Goal: Transaction & Acquisition: Obtain resource

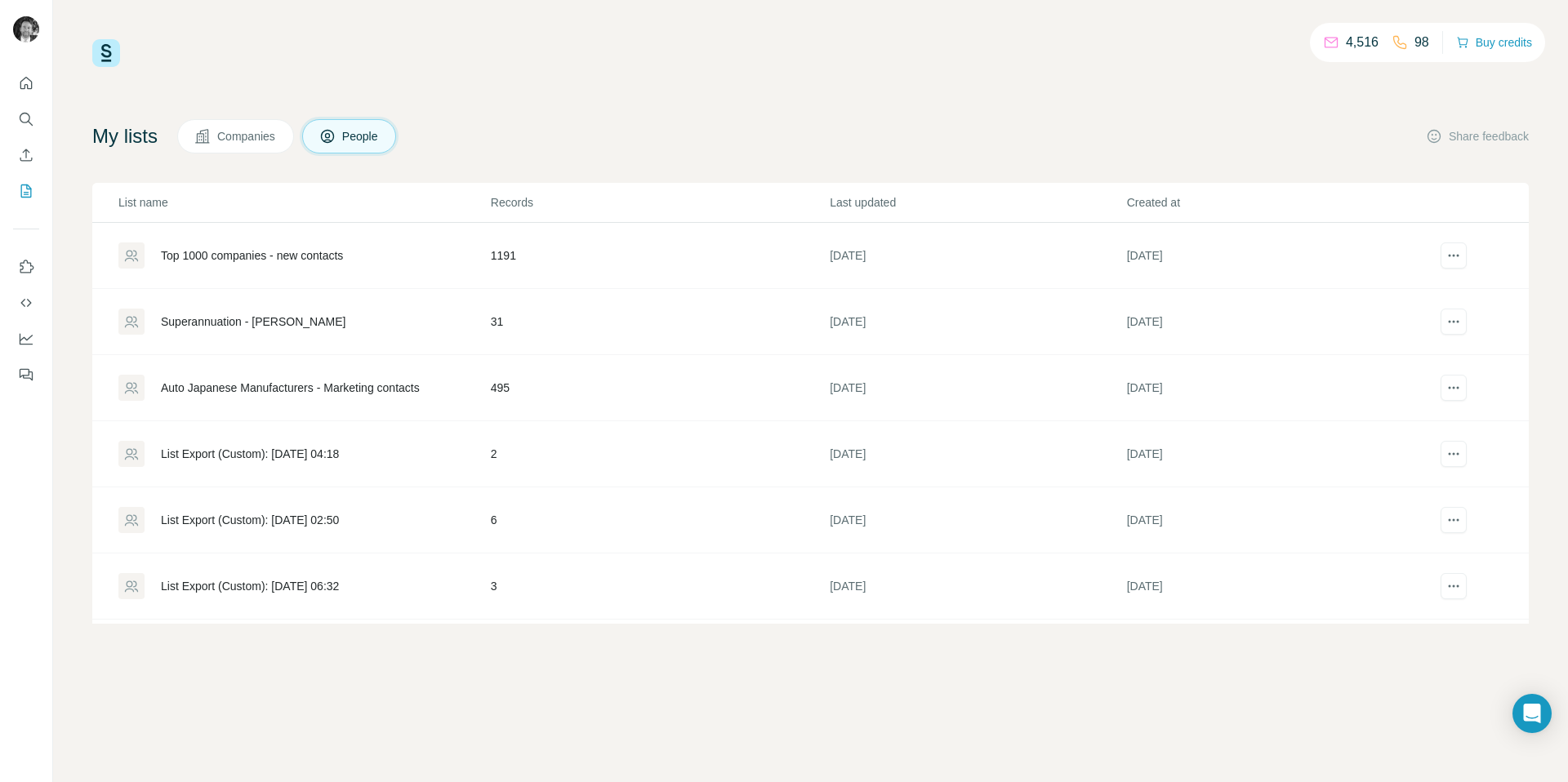
click at [273, 254] on div "Top 1000 companies - new contacts" at bounding box center [252, 255] width 182 height 16
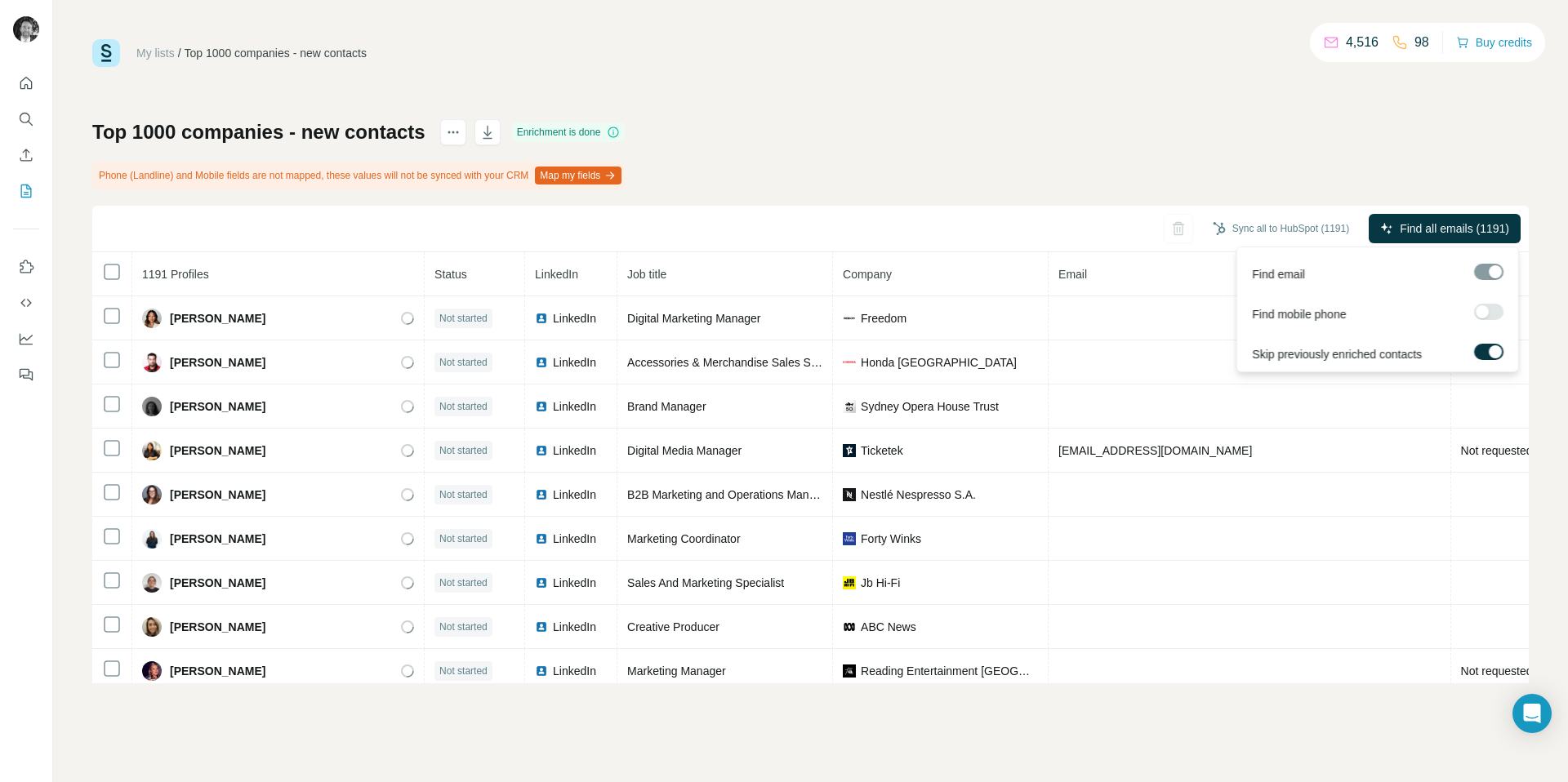
click at [1433, 233] on span "Find all emails (1191)" at bounding box center [1454, 228] width 109 height 16
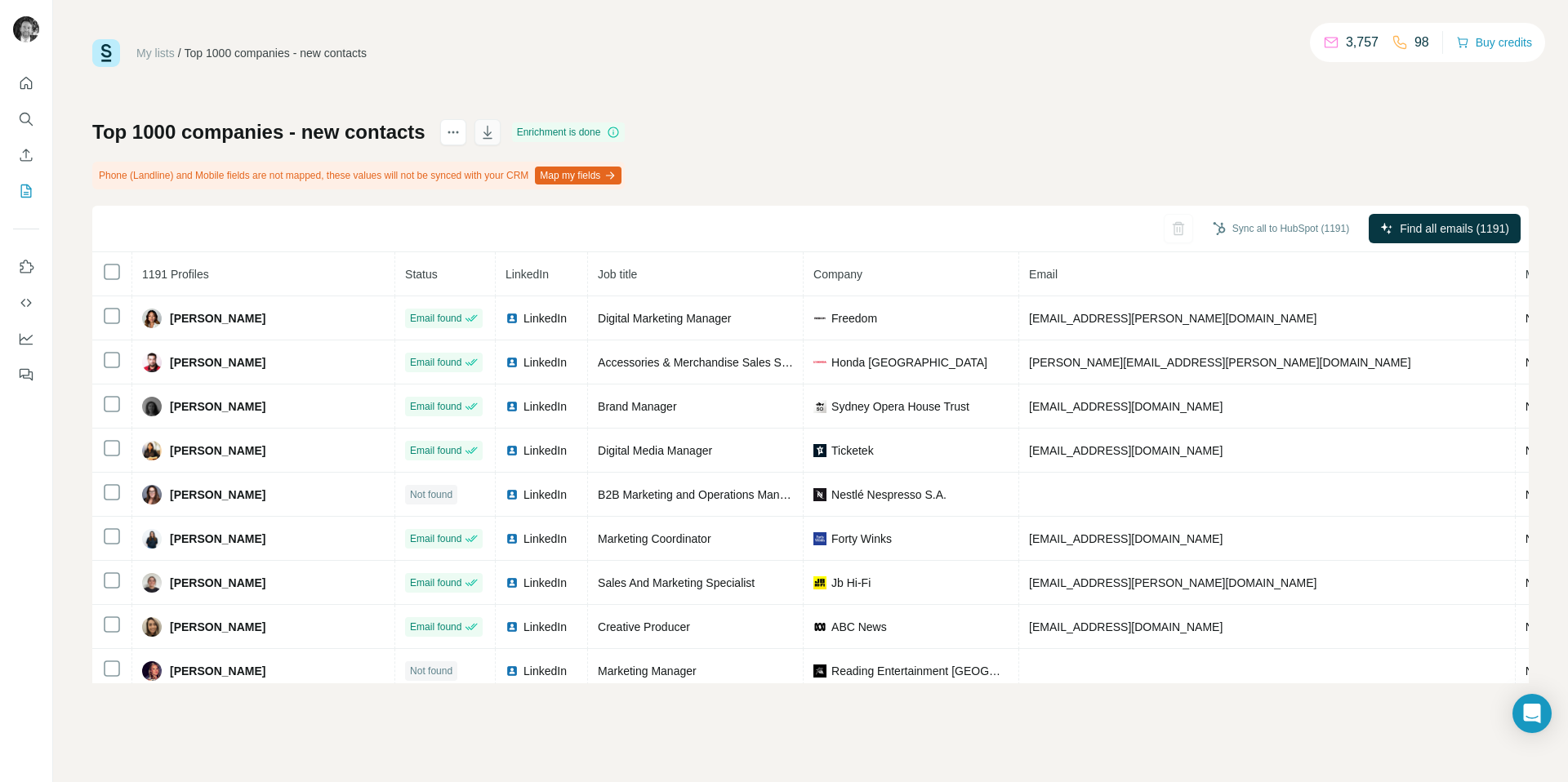
click at [485, 135] on icon "button" at bounding box center [487, 132] width 16 height 16
click at [936, 129] on div "Top 1000 companies - new contacts Enrichment is done Phone (Landline) and Mobil…" at bounding box center [810, 401] width 1436 height 564
click at [1192, 29] on div "My lists / Top 1000 companies - new contacts 3,757 98 Buy credits Top 1000 comp…" at bounding box center [810, 391] width 1515 height 782
click at [493, 133] on icon "button" at bounding box center [487, 132] width 16 height 16
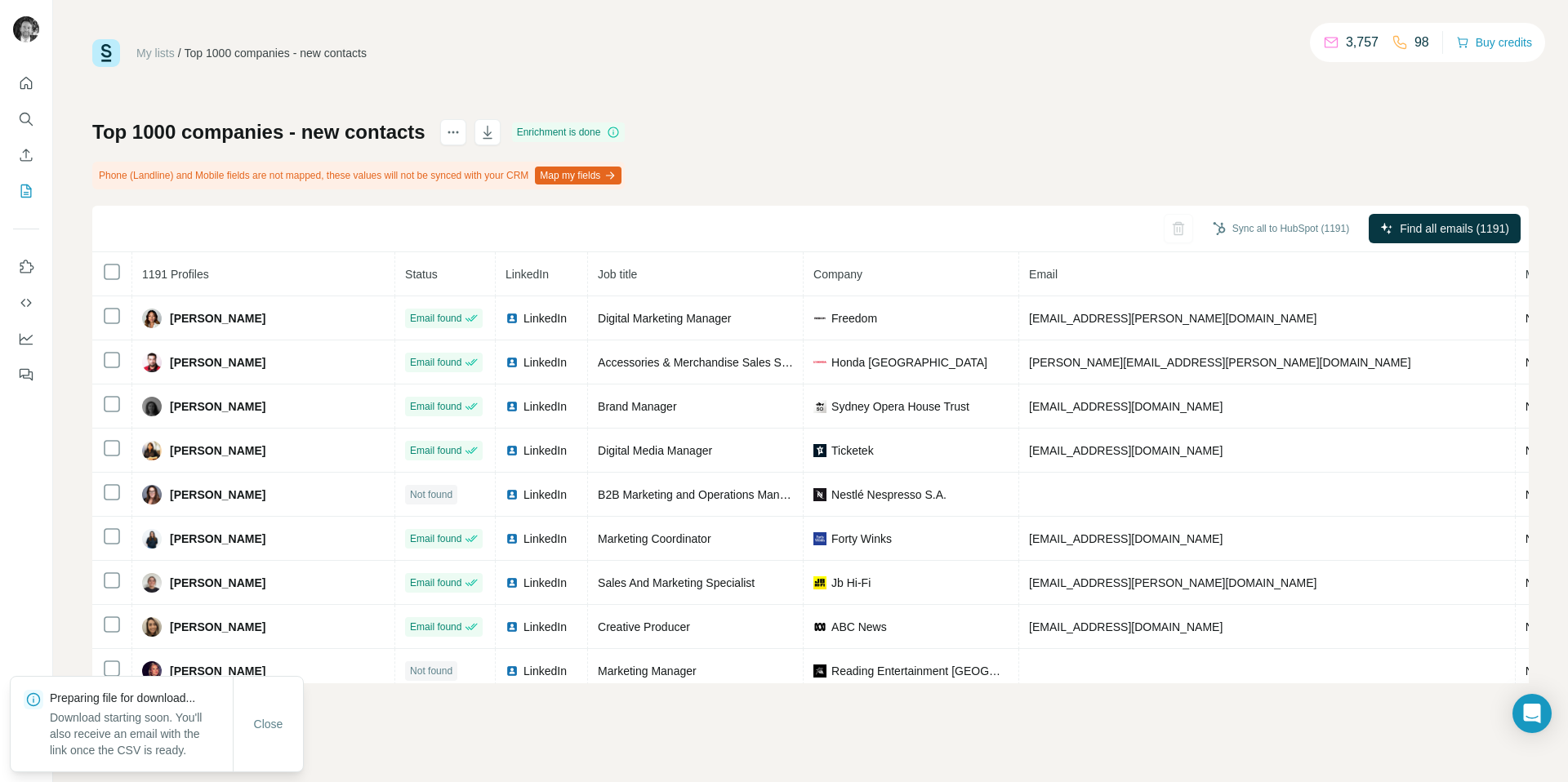
click at [477, 102] on div "My lists / Top 1000 companies - new contacts 3,757 98 Buy credits Top 1000 comp…" at bounding box center [810, 362] width 1436 height 645
